Goal: Register for event/course

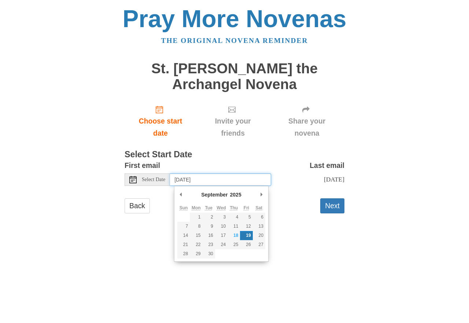
click at [205, 181] on input "[DATE]" at bounding box center [220, 179] width 101 height 12
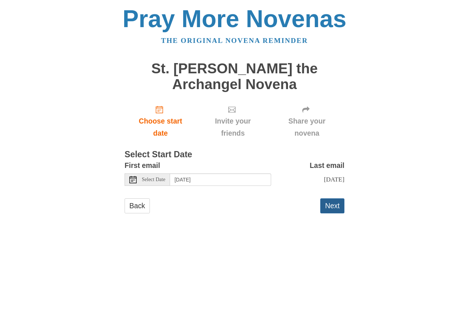
click at [331, 212] on button "Next" at bounding box center [332, 205] width 24 height 15
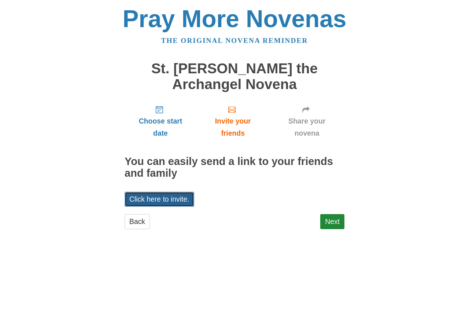
click at [166, 201] on link "Click here to invite." at bounding box center [160, 199] width 70 height 15
click at [219, 179] on h2 "You can easily send a link to your friends and family" at bounding box center [235, 167] width 220 height 23
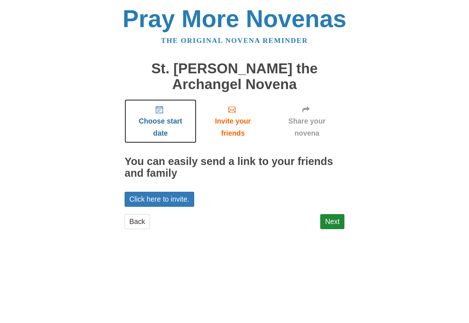
click at [158, 114] on link "Choose start date" at bounding box center [161, 121] width 72 height 44
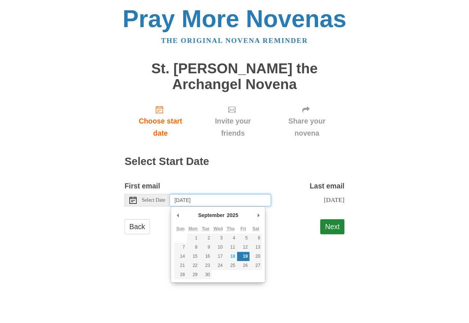
click at [208, 201] on input "[DATE]" at bounding box center [220, 200] width 101 height 12
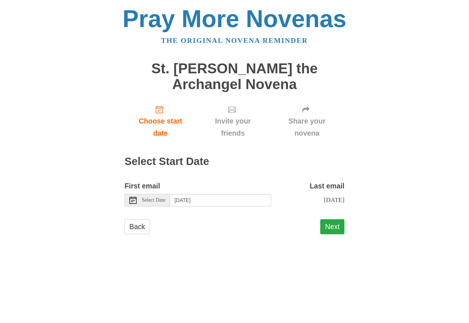
click at [330, 234] on button "Next" at bounding box center [332, 226] width 24 height 15
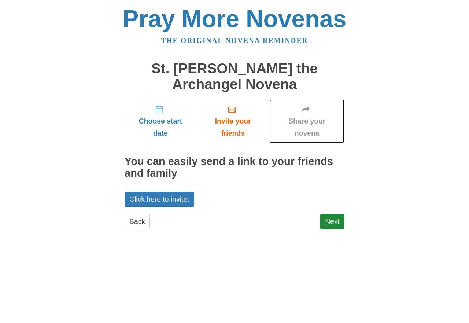
click at [302, 120] on span "Share your novena" at bounding box center [307, 127] width 60 height 24
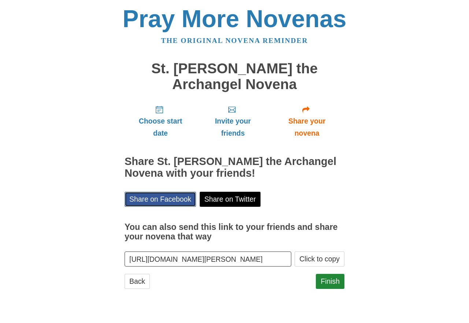
click at [179, 202] on link "Share on Facebook" at bounding box center [160, 199] width 71 height 15
click at [404, 160] on div "Pray More Novenas The original novena reminder St. Michael the Archangel Novena…" at bounding box center [234, 155] width 429 height 310
click at [231, 260] on input "https://www.praymorenovenas.com/st-michael-archangel-novena/1241733" at bounding box center [208, 259] width 167 height 15
click at [315, 261] on button "Click to copy" at bounding box center [320, 259] width 50 height 15
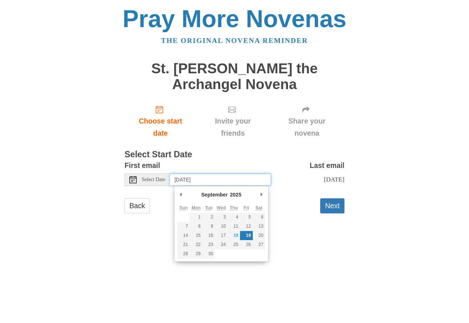
click at [205, 181] on input "[DATE]" at bounding box center [220, 179] width 101 height 12
click at [335, 213] on button "Next" at bounding box center [332, 205] width 24 height 15
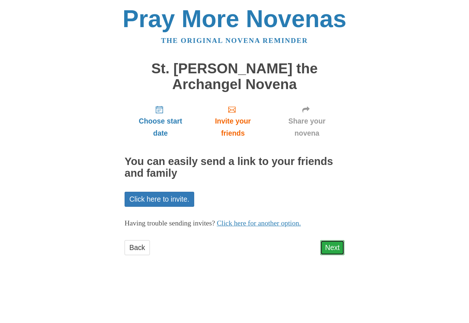
click at [329, 249] on link "Next" at bounding box center [332, 247] width 24 height 15
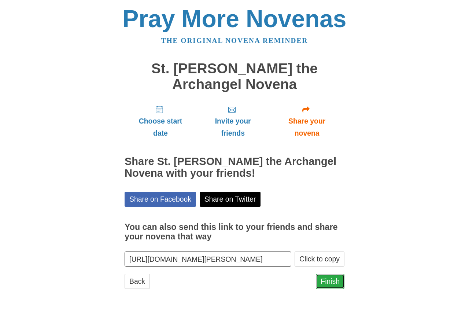
click at [327, 282] on link "Finish" at bounding box center [330, 281] width 29 height 15
